Goal: Transaction & Acquisition: Book appointment/travel/reservation

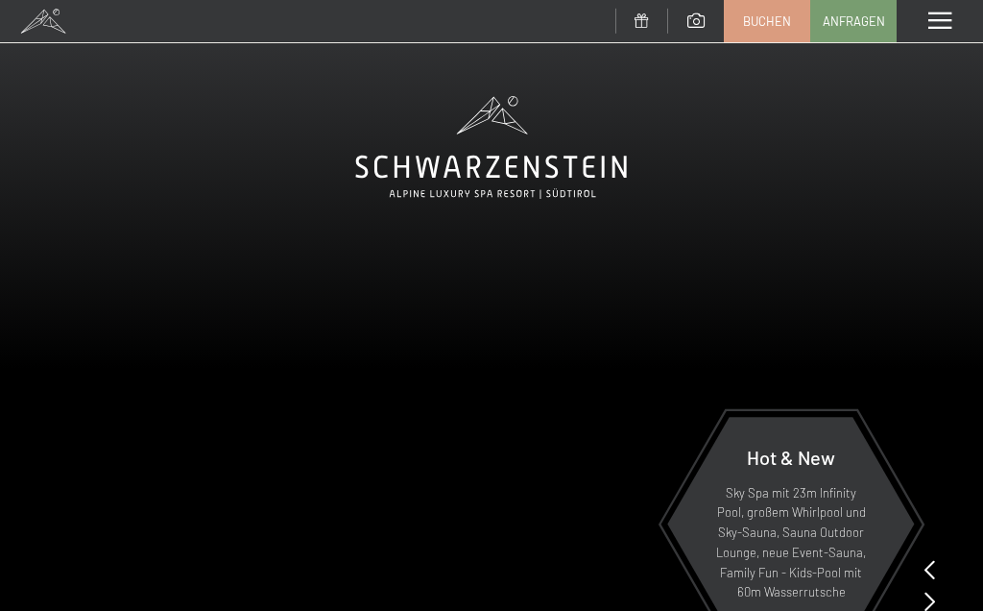
click at [939, 21] on span at bounding box center [940, 20] width 23 height 17
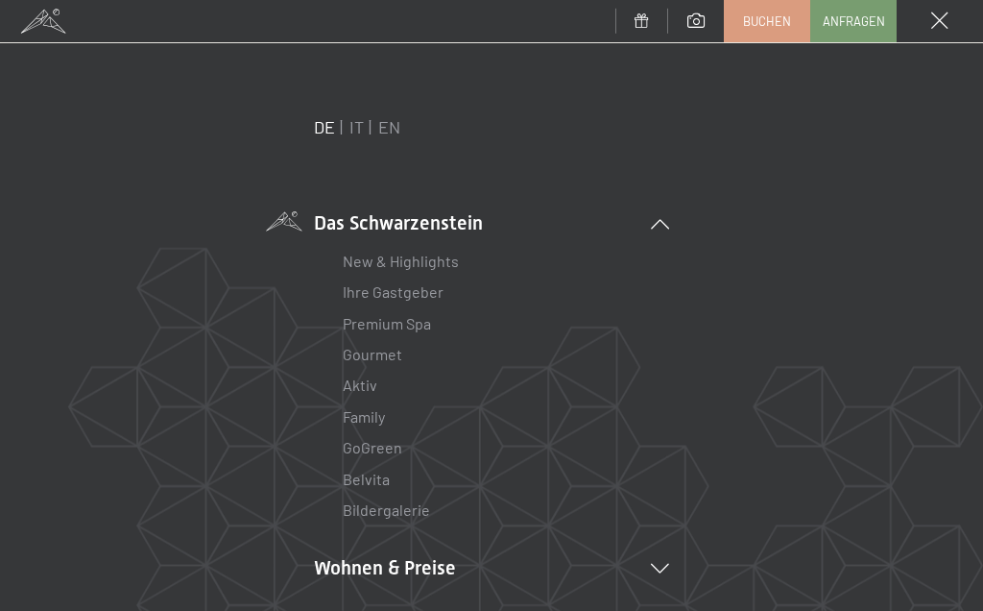
click at [436, 262] on link "New & Highlights" at bounding box center [401, 261] width 116 height 18
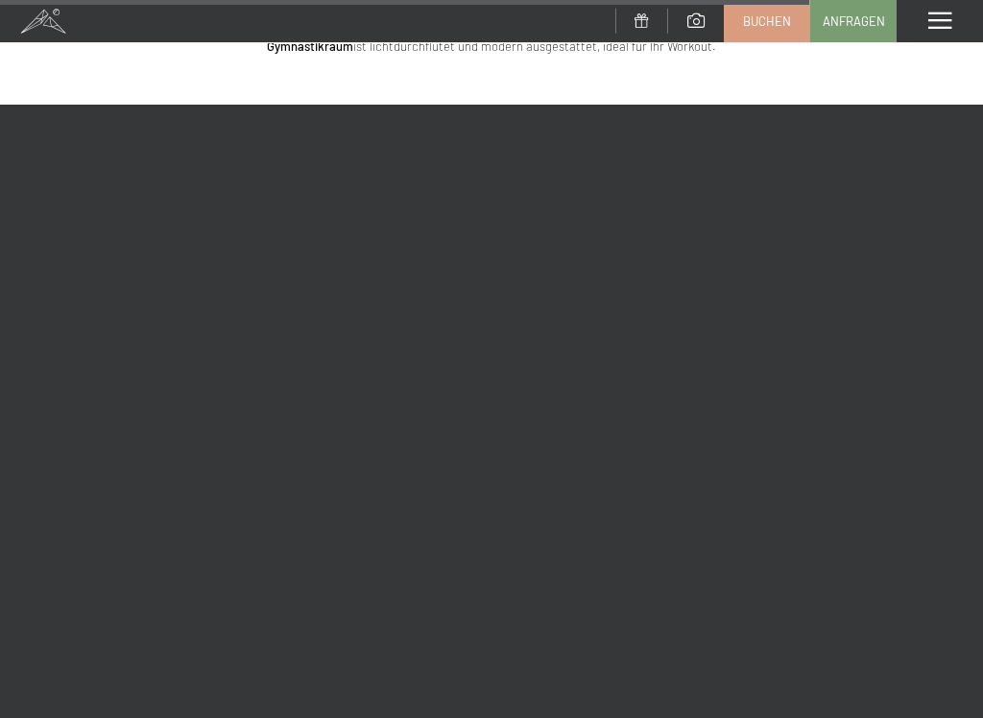
scroll to position [4484, 0]
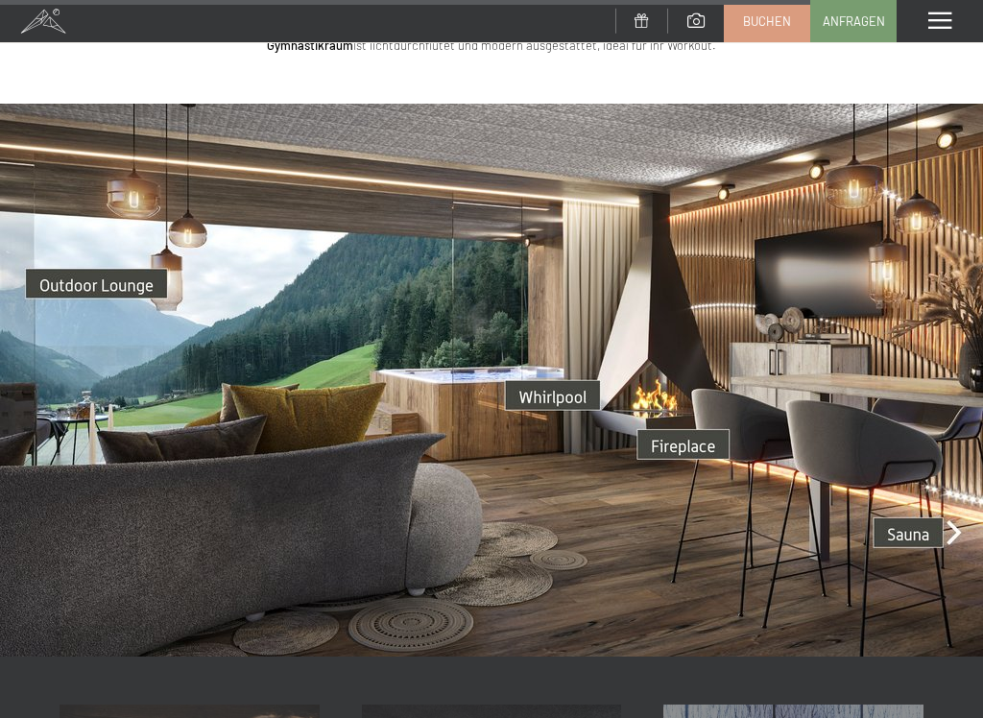
click at [934, 464] on img at bounding box center [491, 380] width 983 height 553
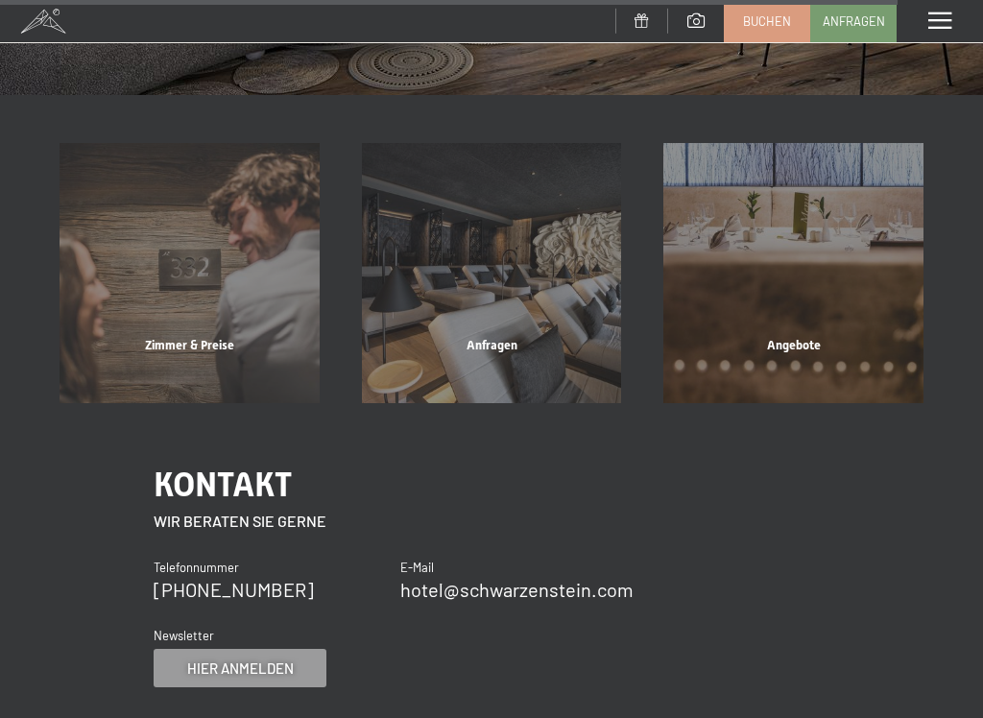
scroll to position [5048, 0]
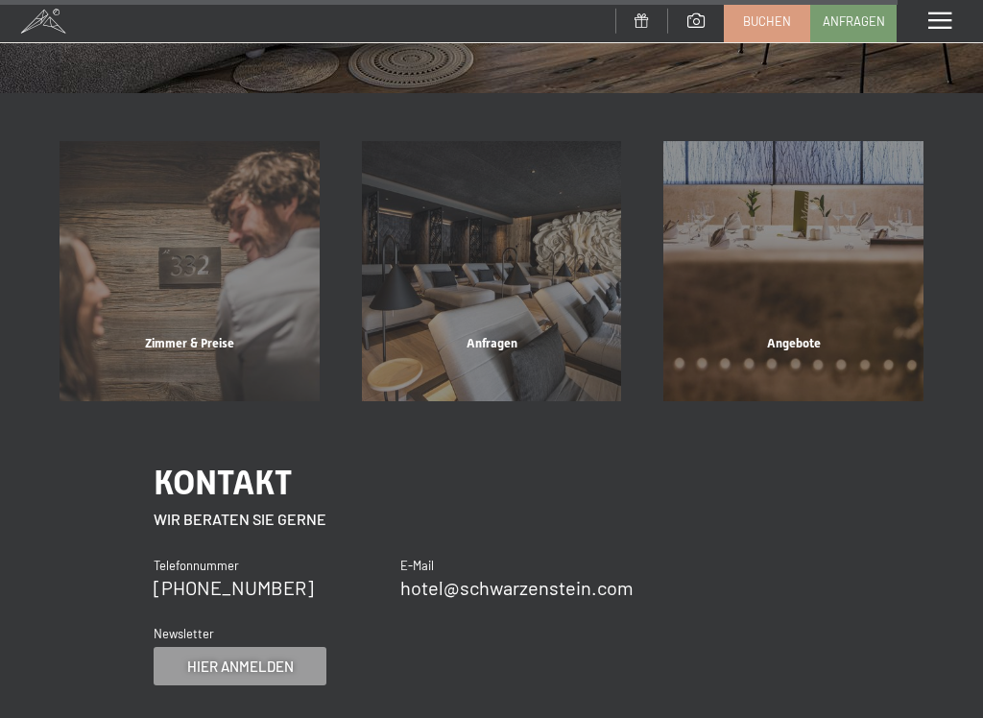
click at [828, 335] on div "Angebote" at bounding box center [793, 367] width 302 height 65
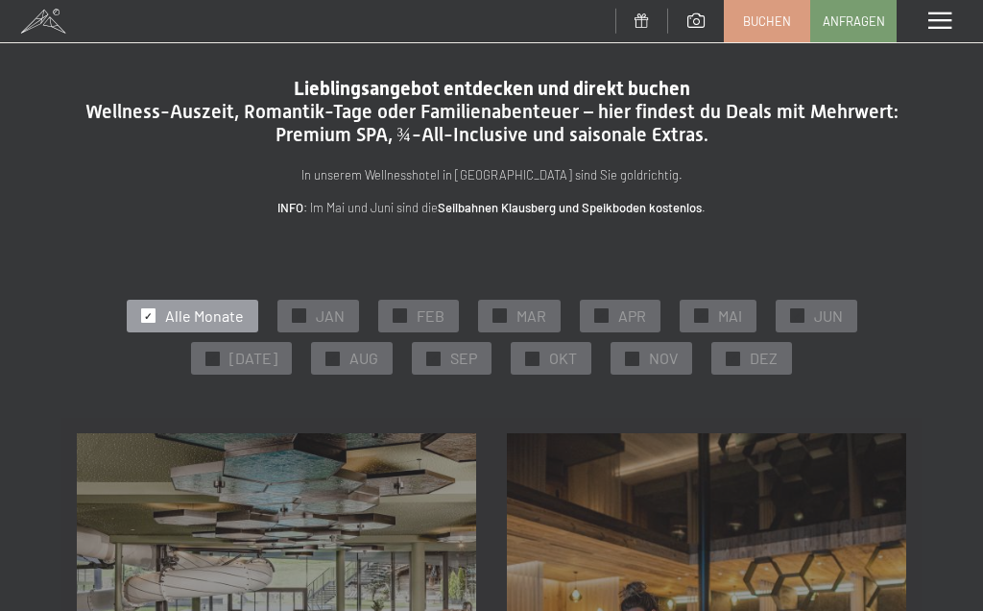
click at [649, 364] on span "NOV" at bounding box center [663, 358] width 29 height 21
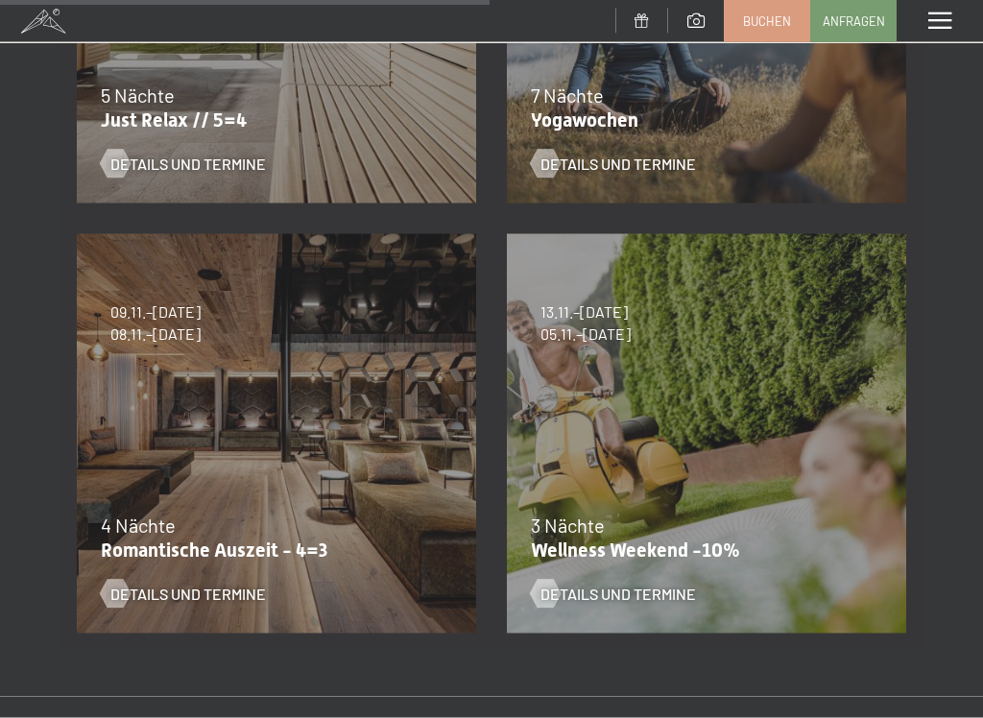
scroll to position [1060, 0]
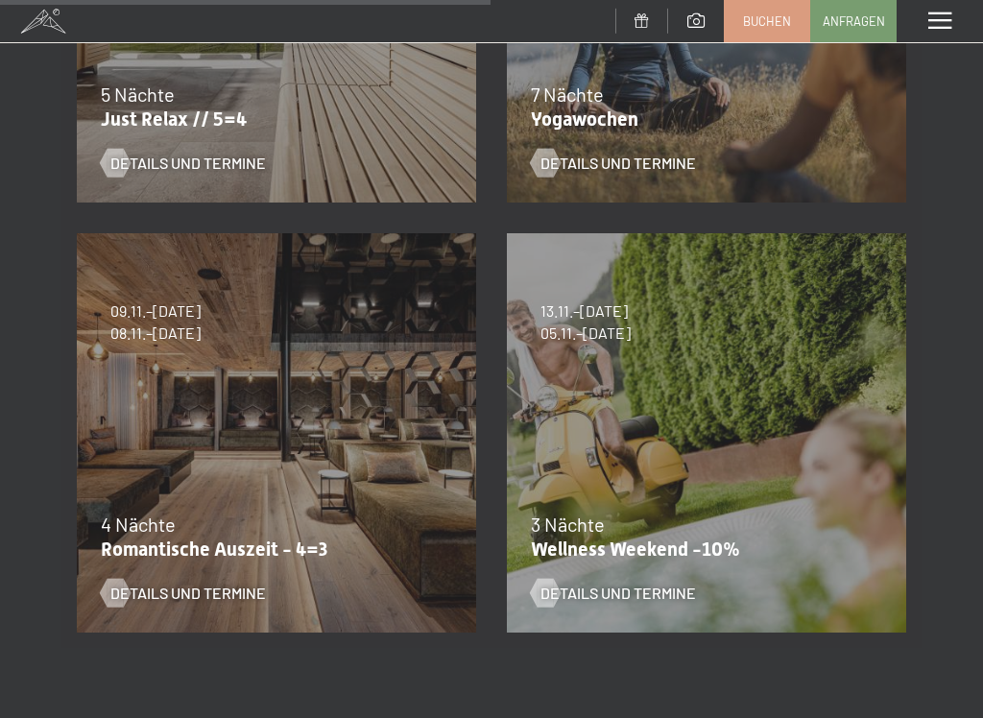
click at [672, 600] on span "Details und Termine" at bounding box center [619, 593] width 156 height 21
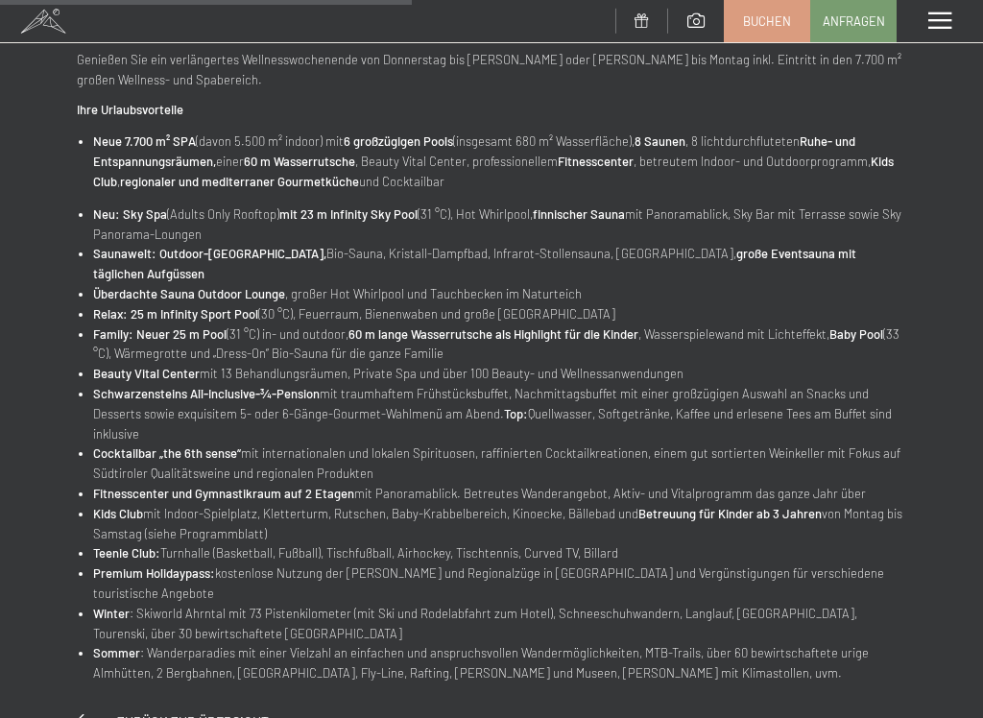
scroll to position [773, 0]
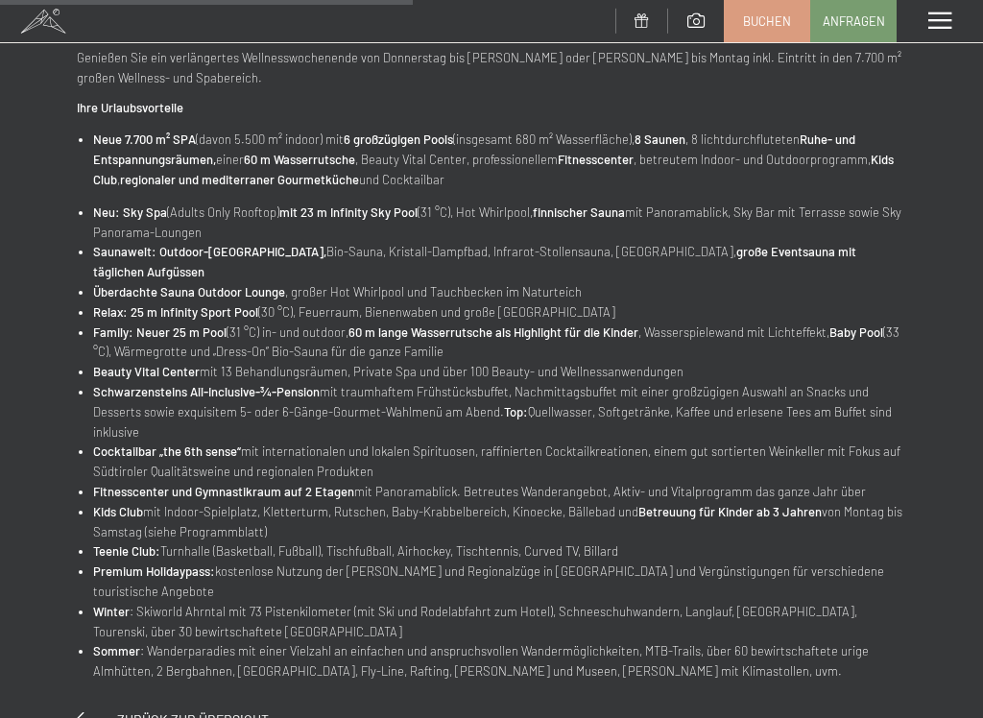
click at [137, 610] on span "Zurück zur Übersicht" at bounding box center [193, 720] width 152 height 16
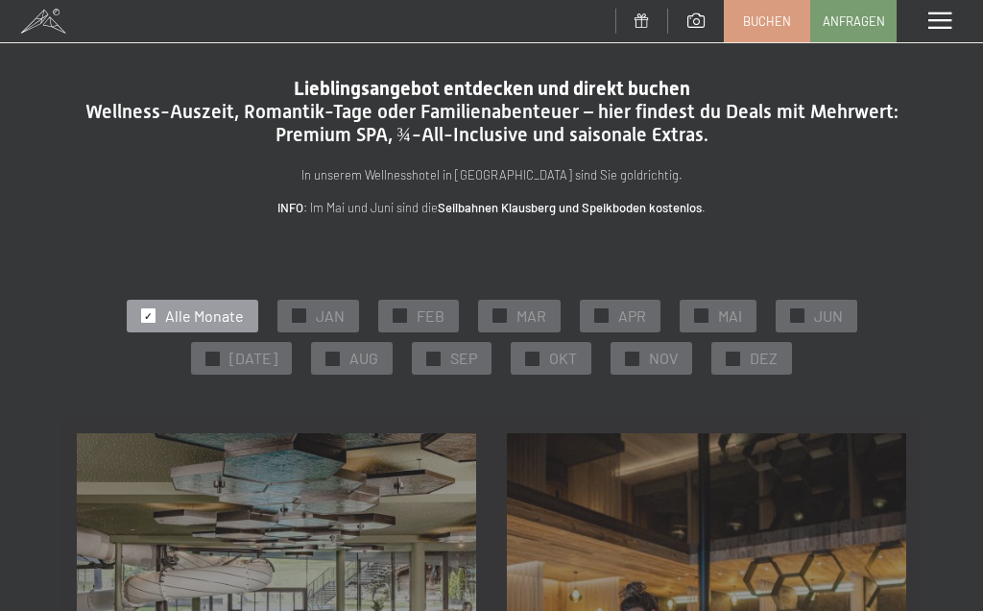
click at [947, 25] on span at bounding box center [940, 20] width 23 height 17
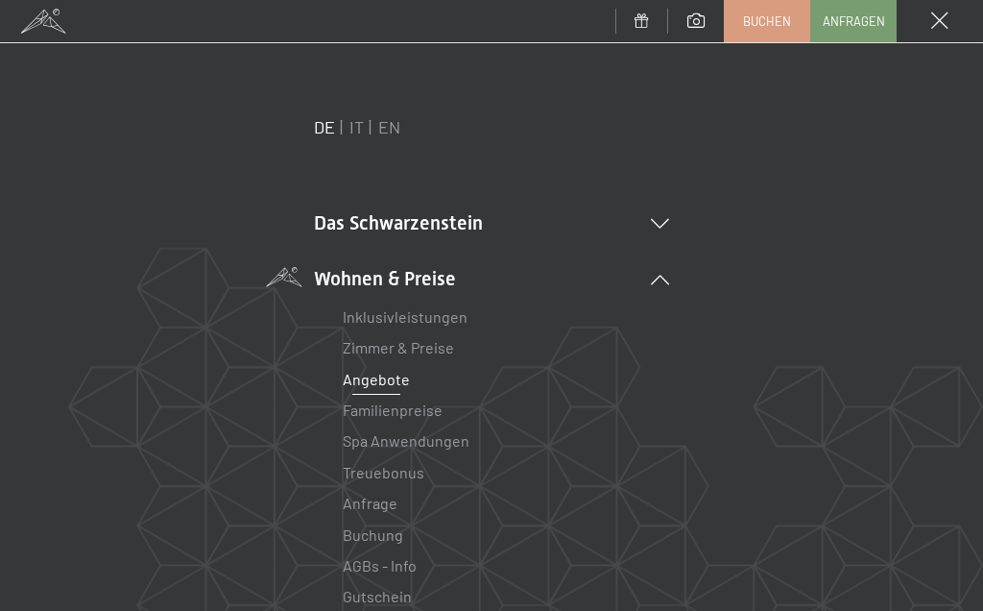
click at [433, 350] on link "Zimmer & Preise" at bounding box center [398, 347] width 111 height 18
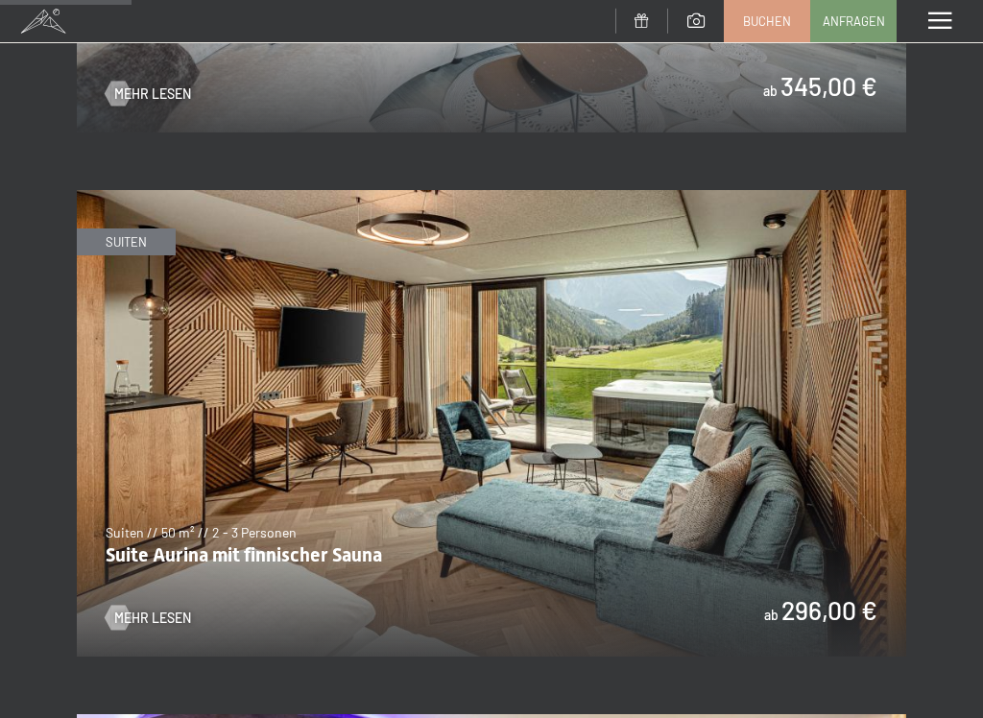
scroll to position [1220, 0]
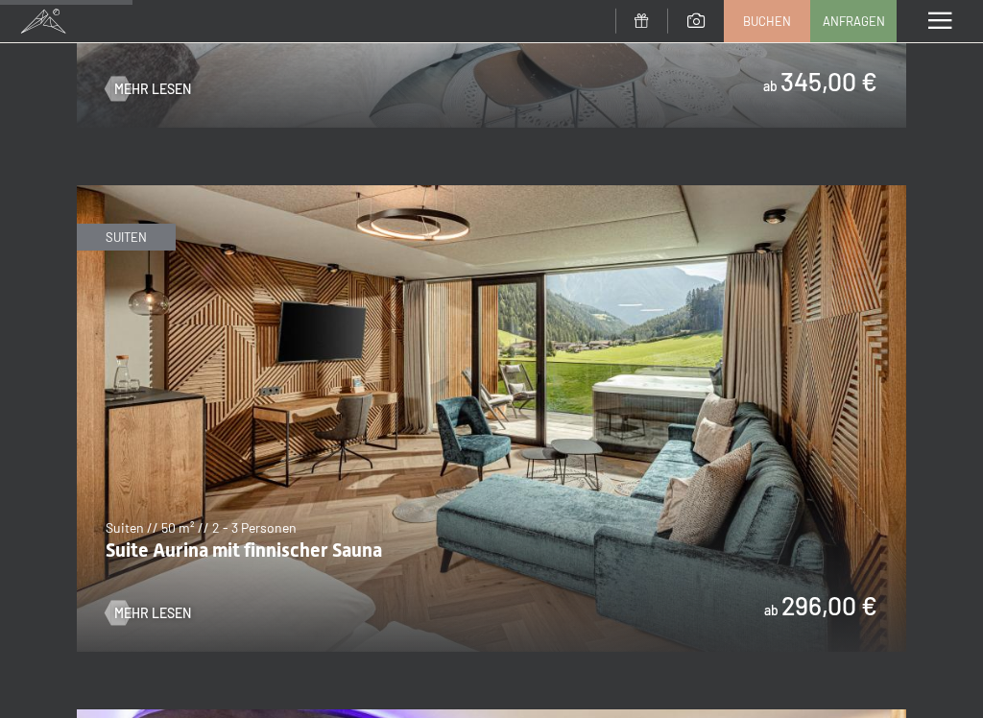
click at [752, 447] on img at bounding box center [492, 418] width 830 height 467
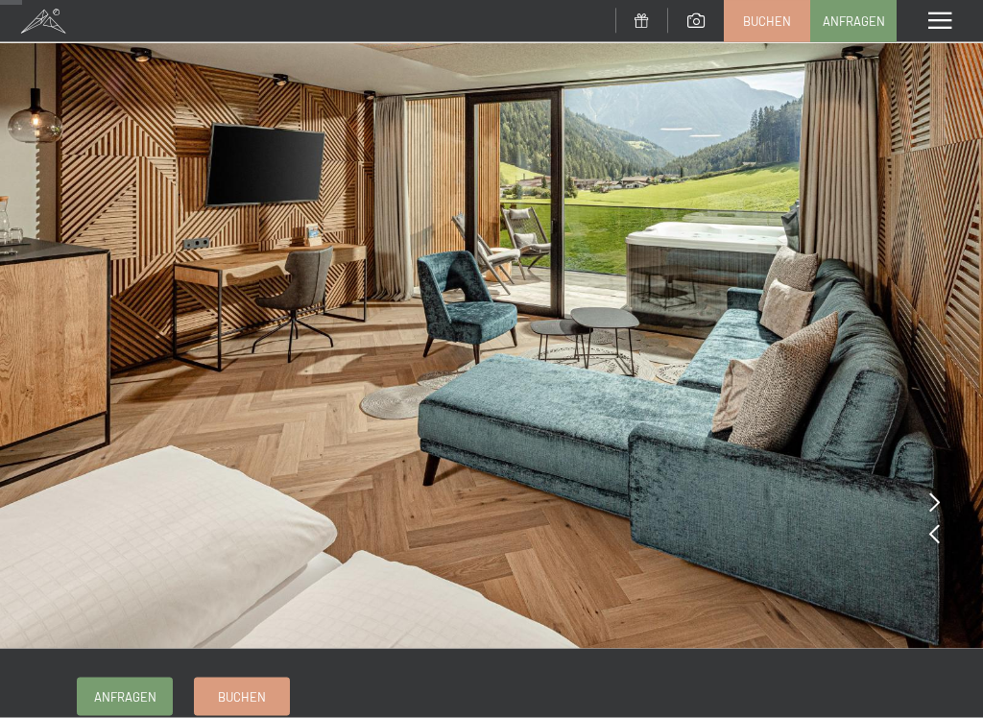
scroll to position [94, 0]
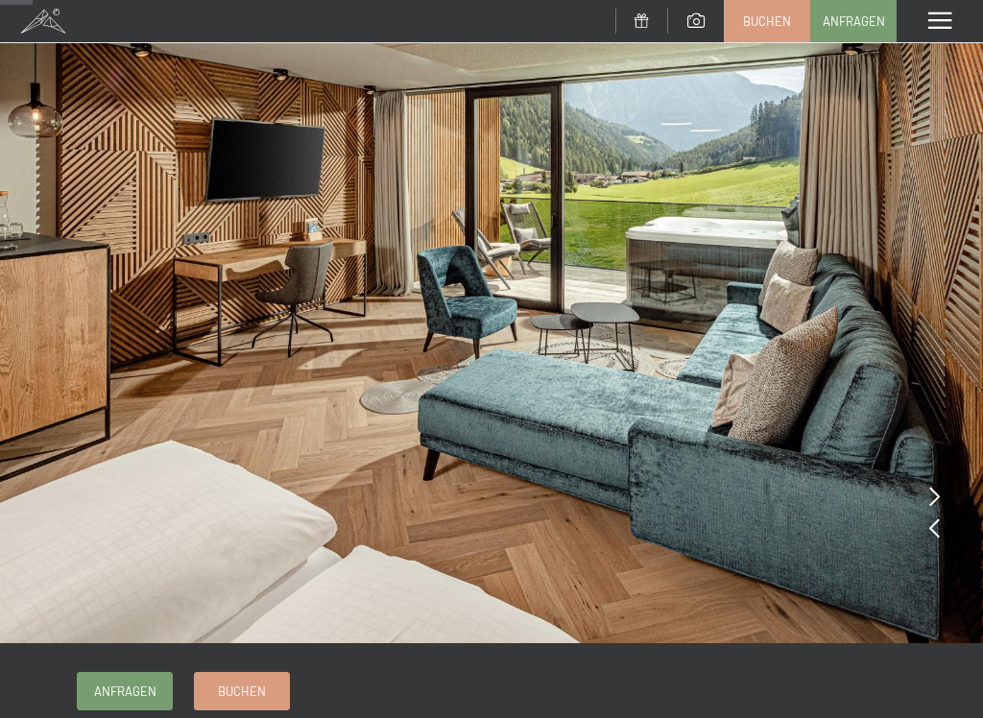
click at [944, 496] on img at bounding box center [491, 274] width 983 height 737
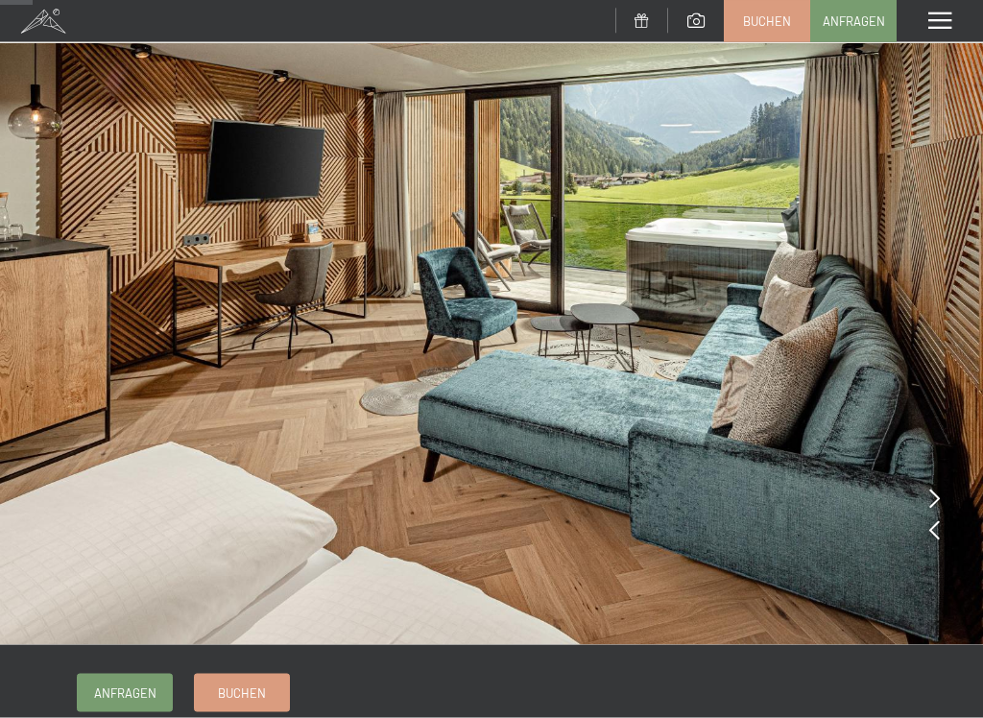
scroll to position [93, 0]
click at [939, 531] on icon at bounding box center [934, 528] width 11 height 19
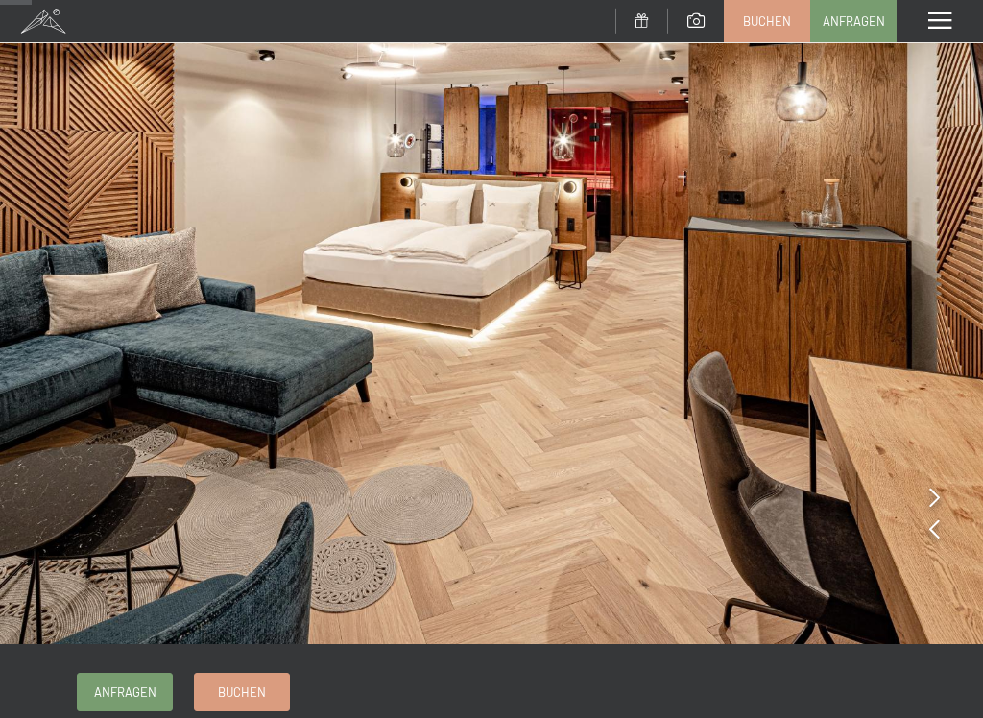
click at [949, 527] on img at bounding box center [491, 275] width 983 height 737
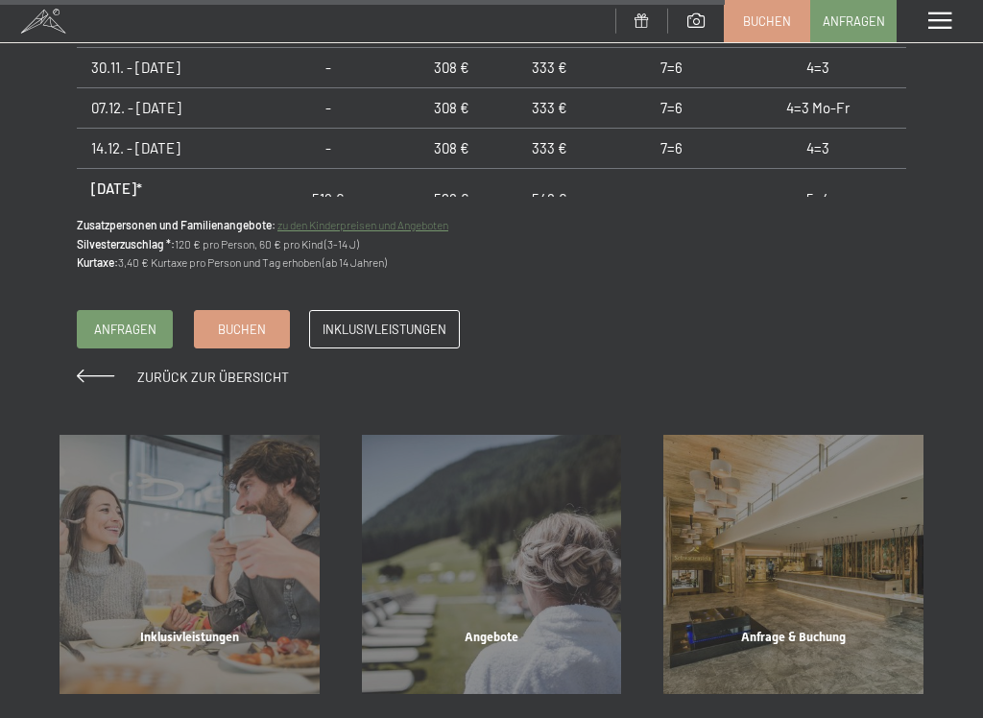
scroll to position [2105, 0]
click at [97, 369] on span at bounding box center [95, 375] width 37 height 13
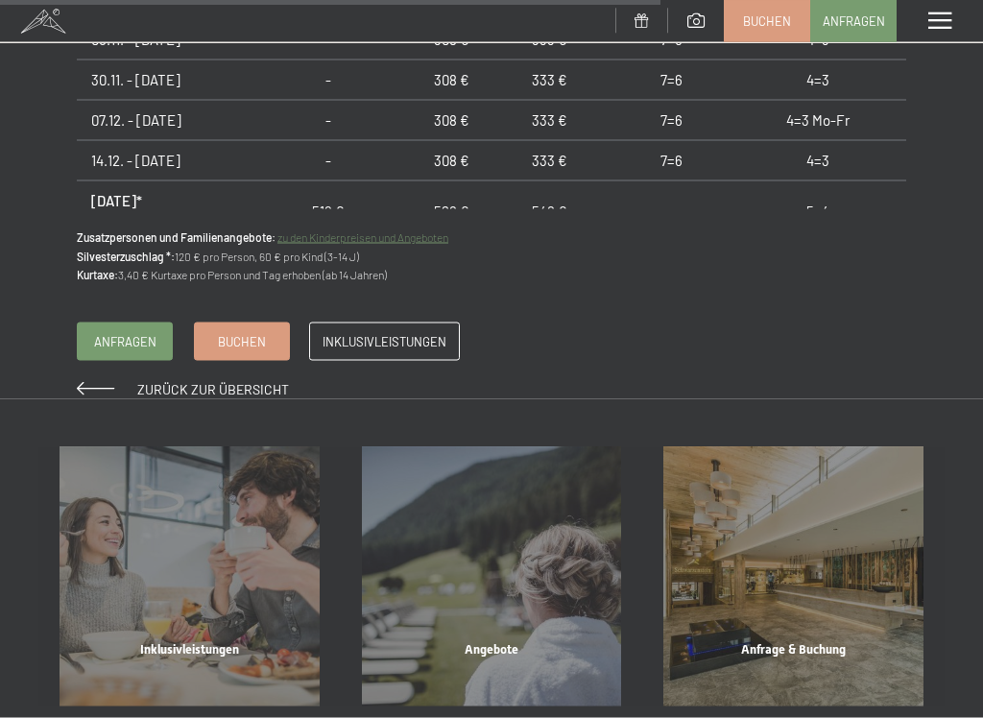
scroll to position [2161, 0]
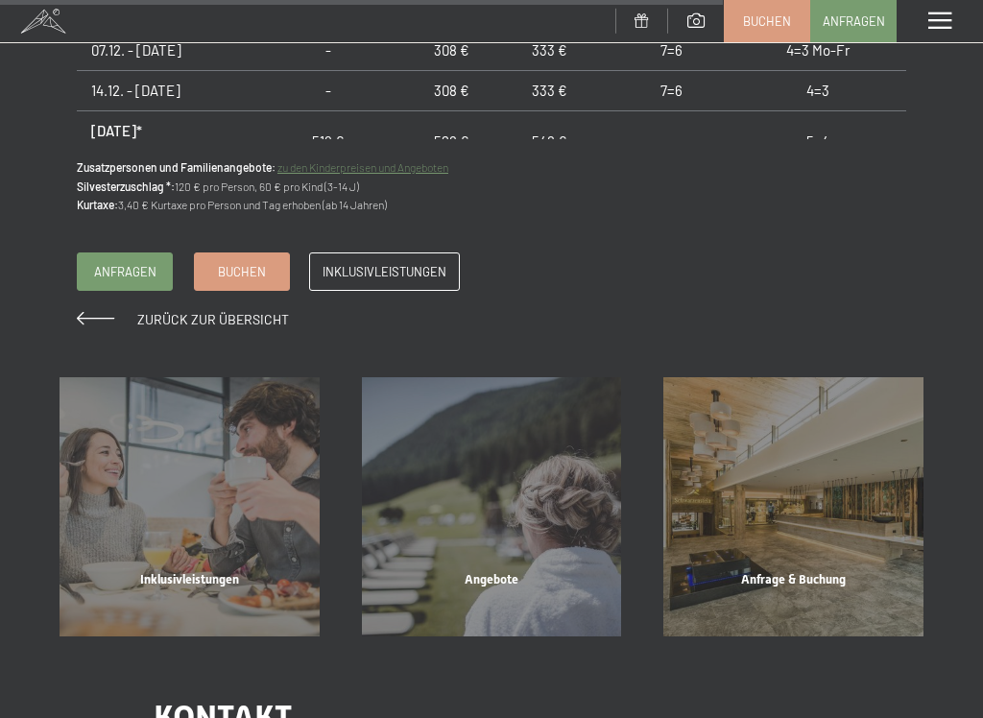
click at [96, 312] on span at bounding box center [95, 318] width 37 height 13
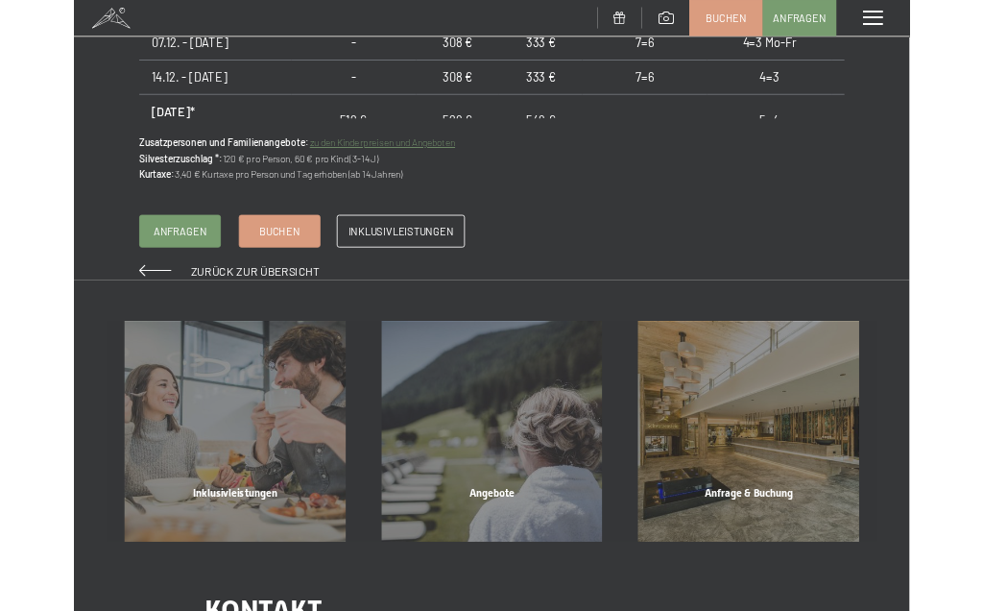
scroll to position [0, 0]
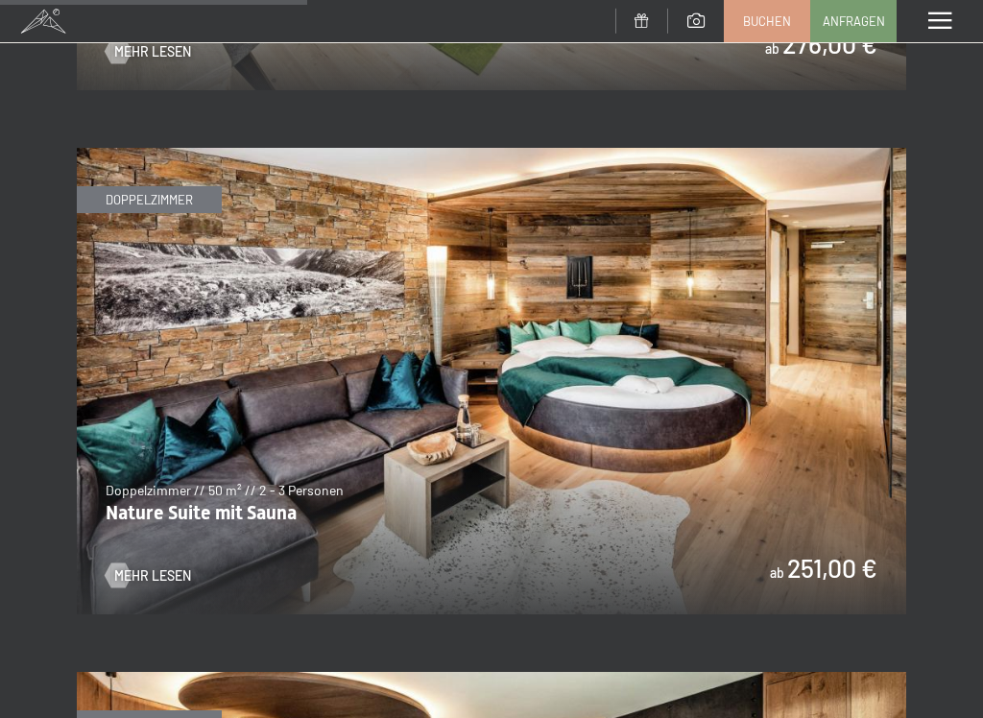
scroll to position [2832, 0]
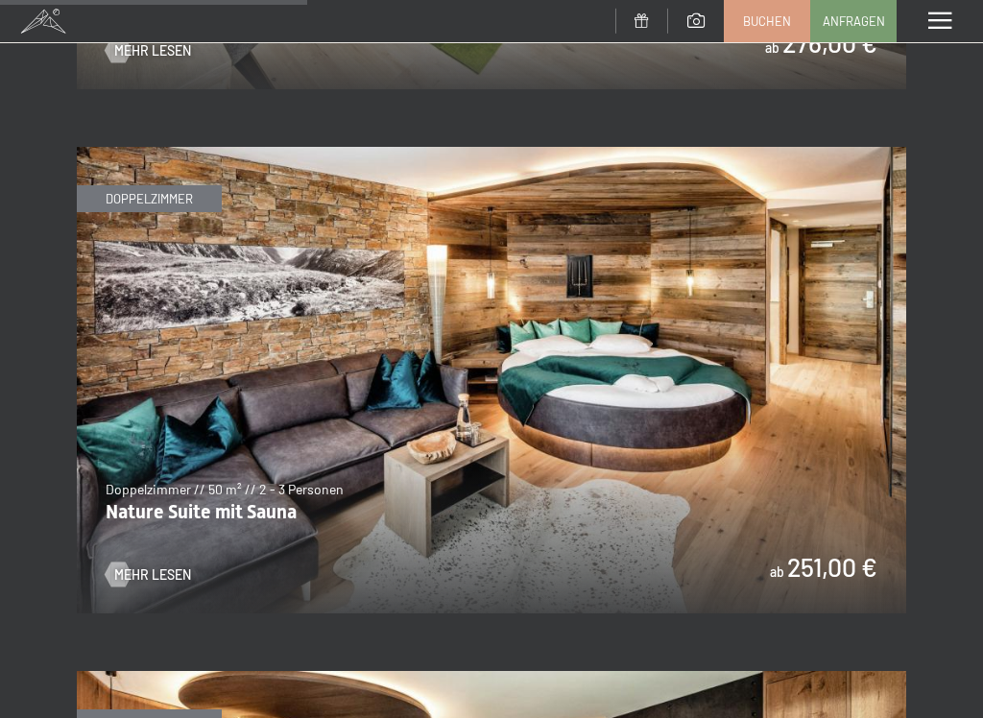
click at [152, 566] on span "Mehr Lesen" at bounding box center [152, 575] width 77 height 19
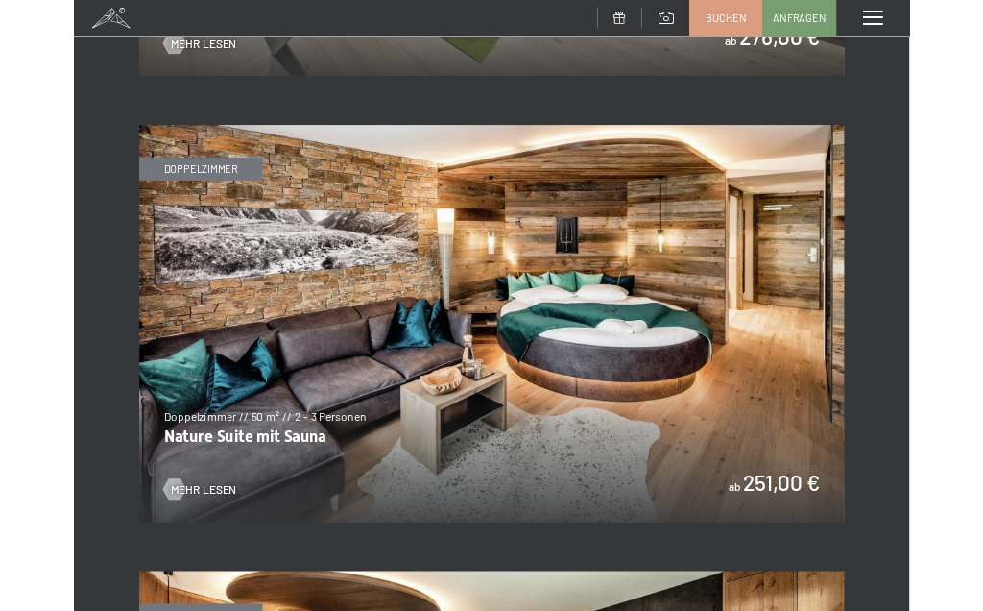
scroll to position [0, 0]
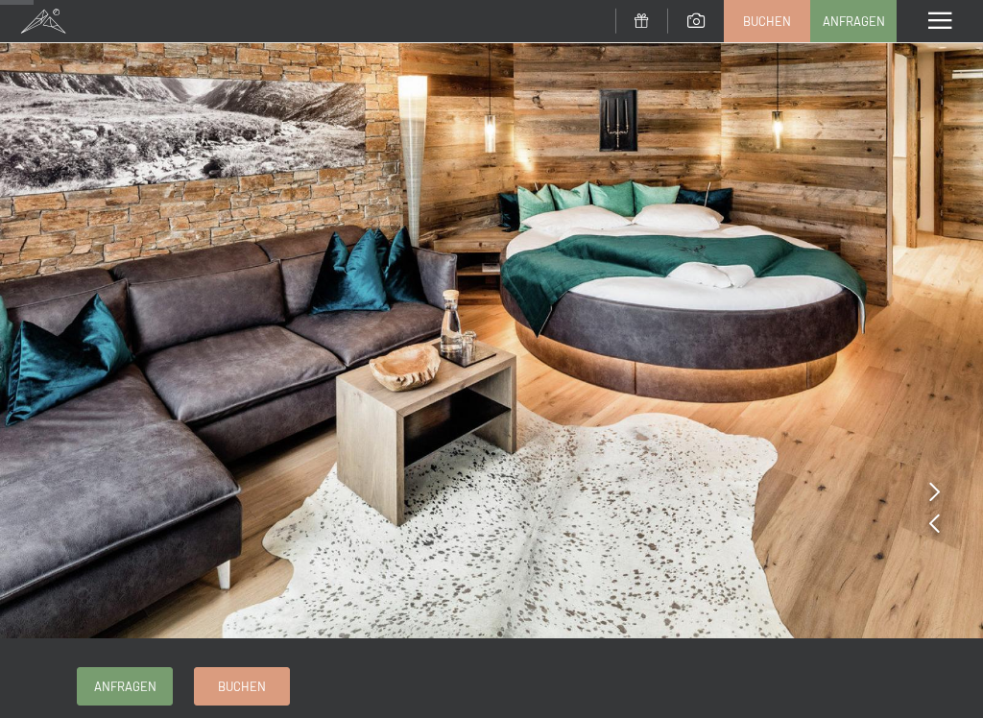
scroll to position [100, 0]
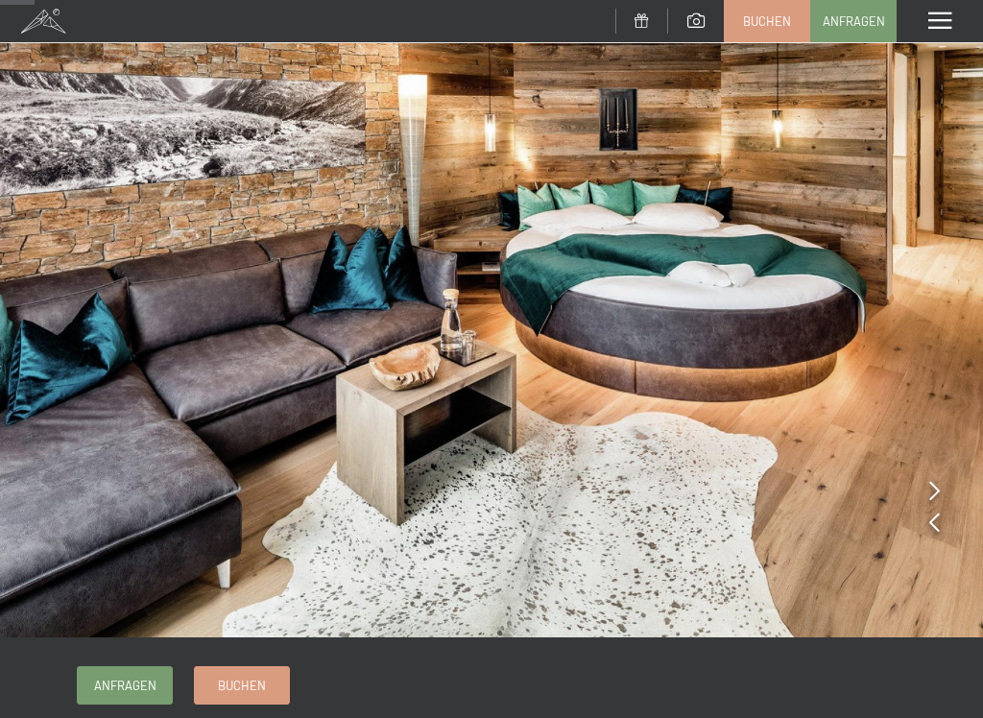
click at [947, 524] on img at bounding box center [491, 268] width 983 height 737
click at [944, 485] on img at bounding box center [491, 268] width 983 height 737
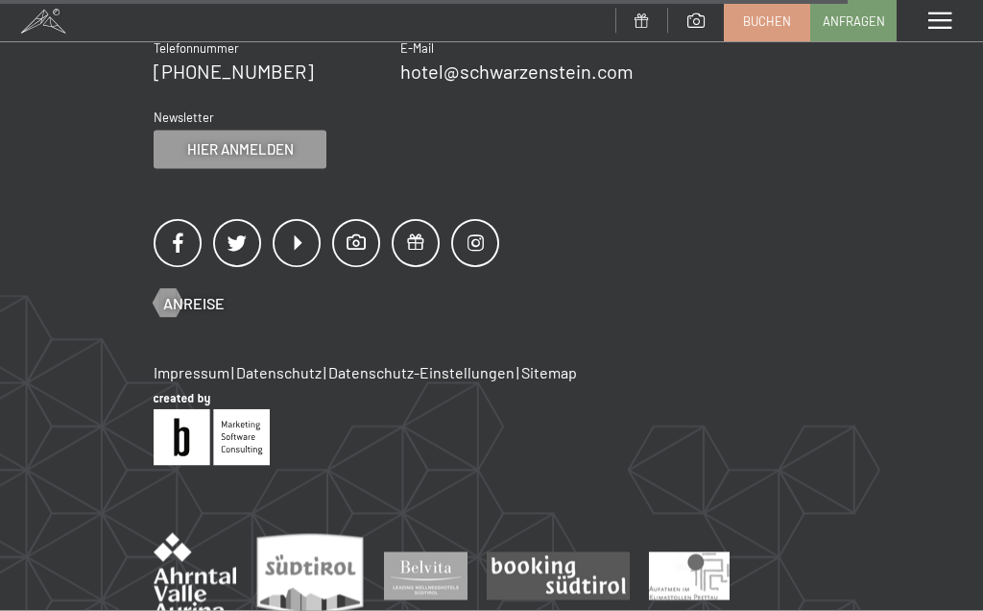
scroll to position [3048, 0]
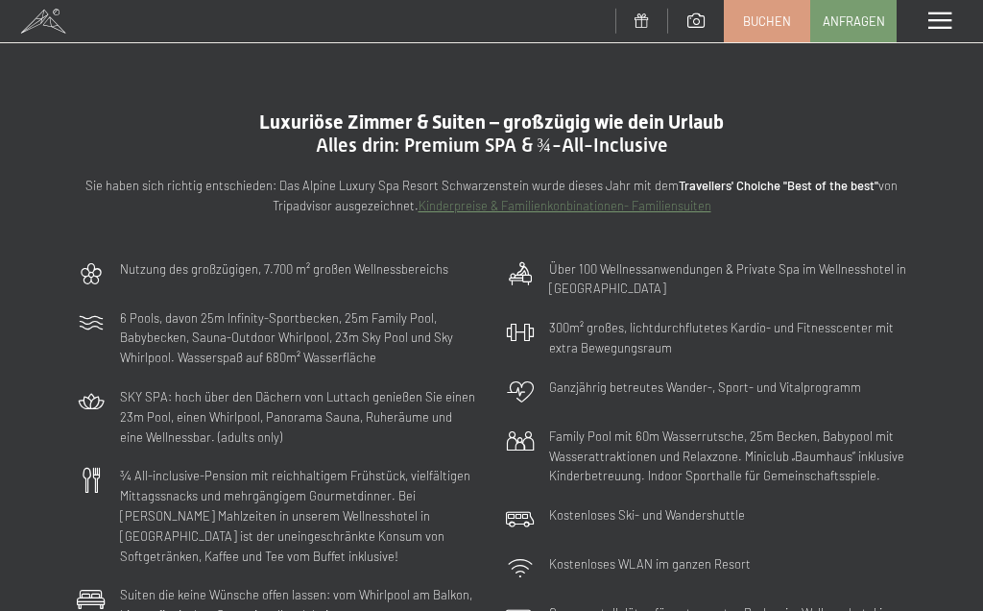
scroll to position [-1, 0]
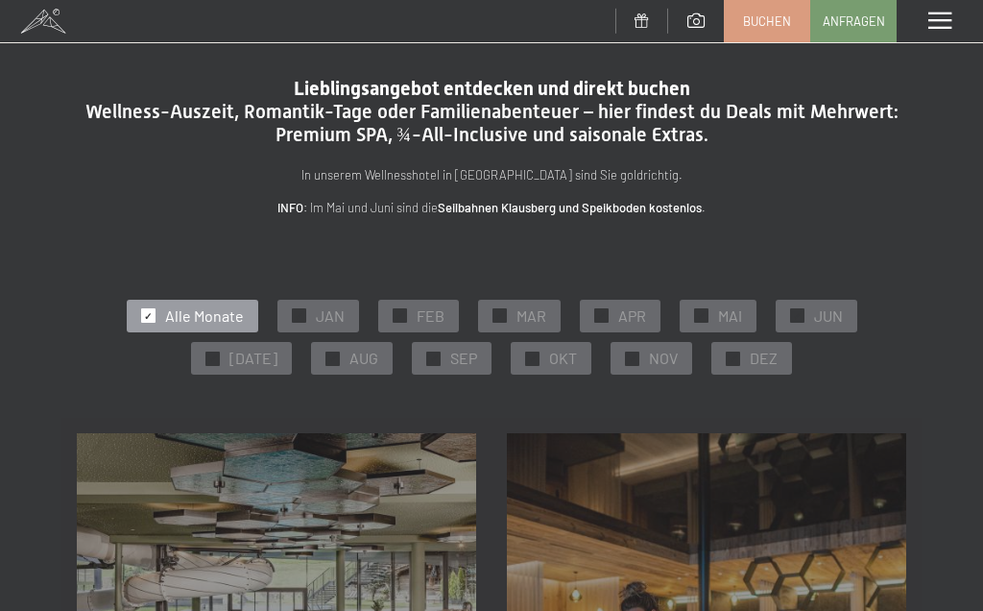
click at [937, 19] on span at bounding box center [940, 20] width 23 height 17
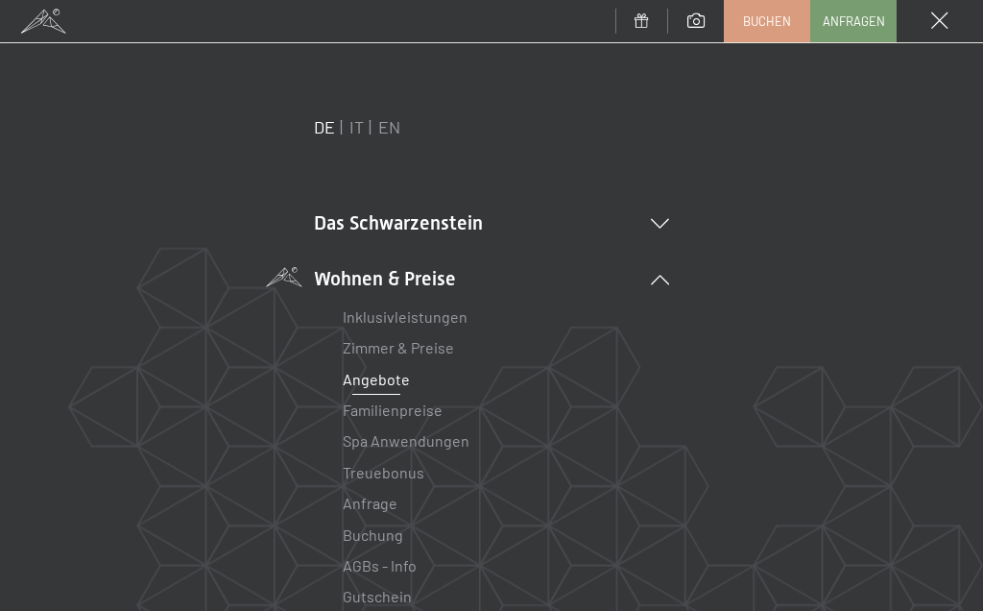
click at [438, 351] on link "Zimmer & Preise" at bounding box center [398, 347] width 111 height 18
